Goal: Navigation & Orientation: Find specific page/section

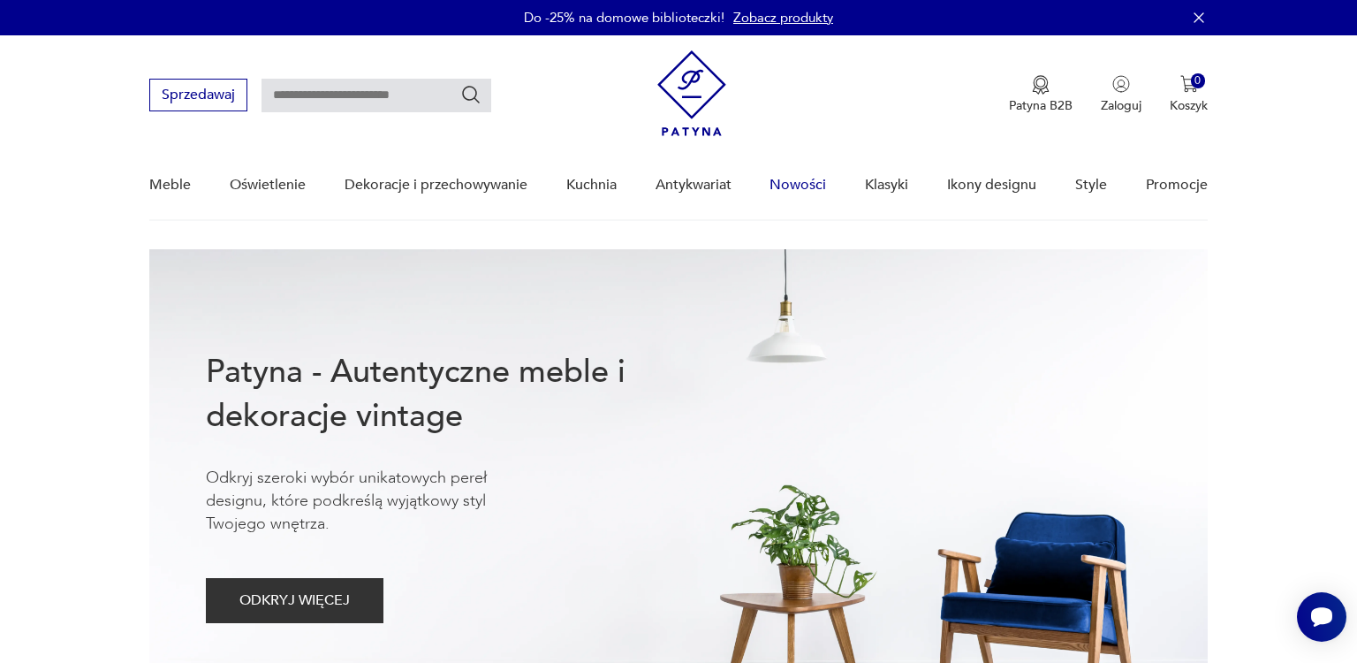
click at [802, 178] on link "Nowości" at bounding box center [798, 185] width 57 height 68
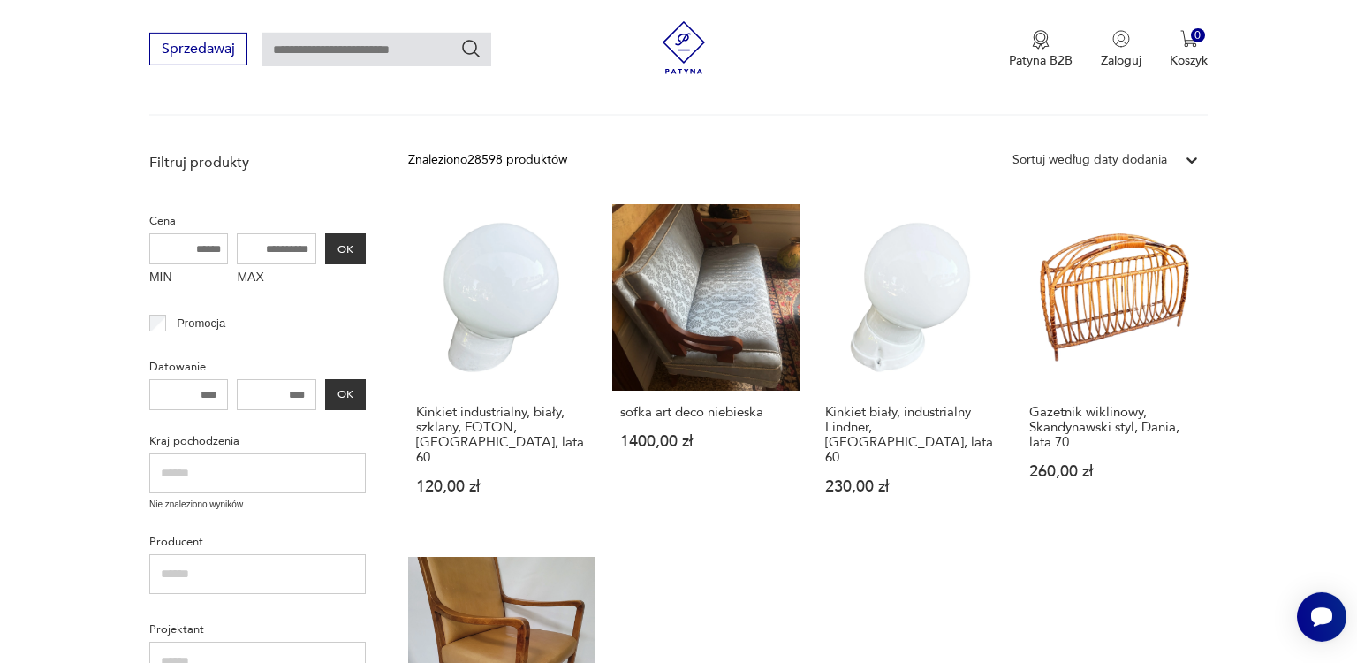
scroll to position [336, 0]
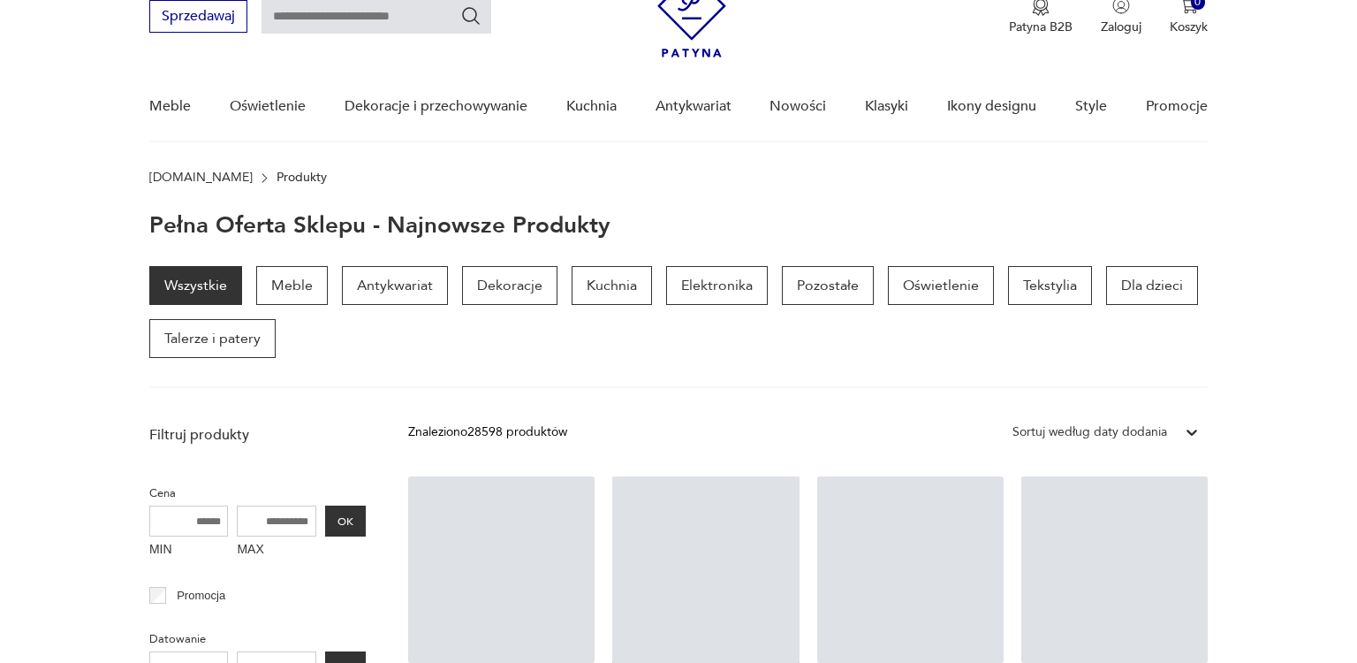
scroll to position [79, 0]
